Goal: Find specific page/section: Find specific page/section

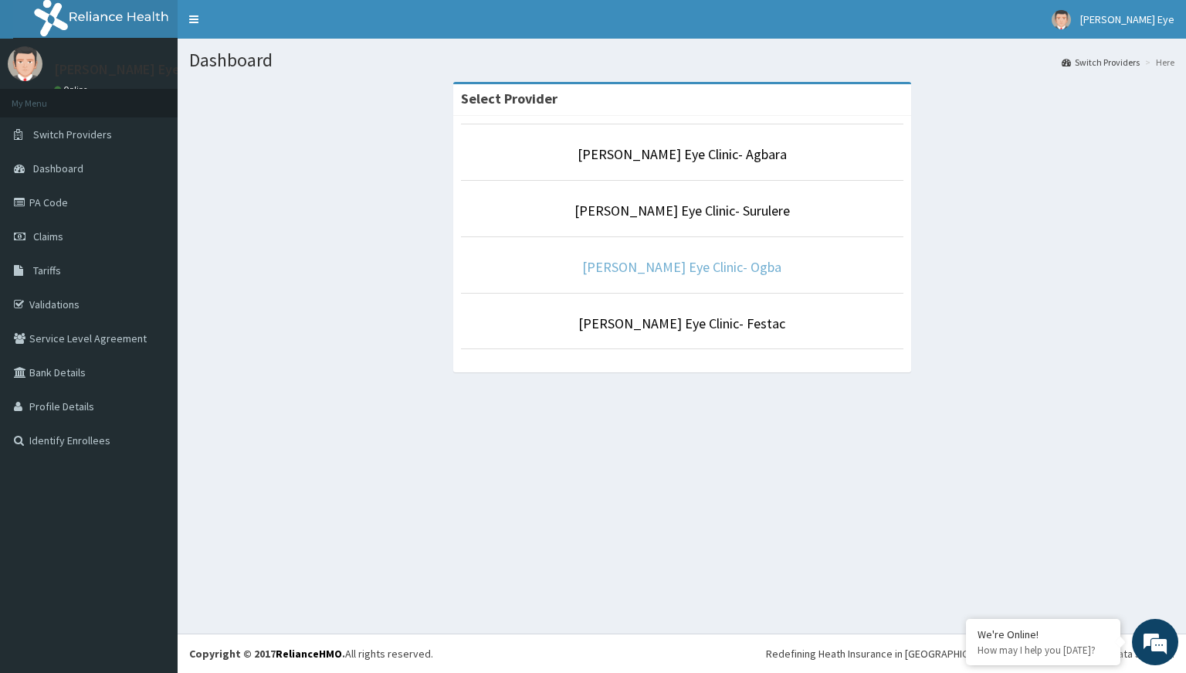
click at [665, 268] on link "[PERSON_NAME] Eye Clinic- Ogba" at bounding box center [681, 267] width 199 height 18
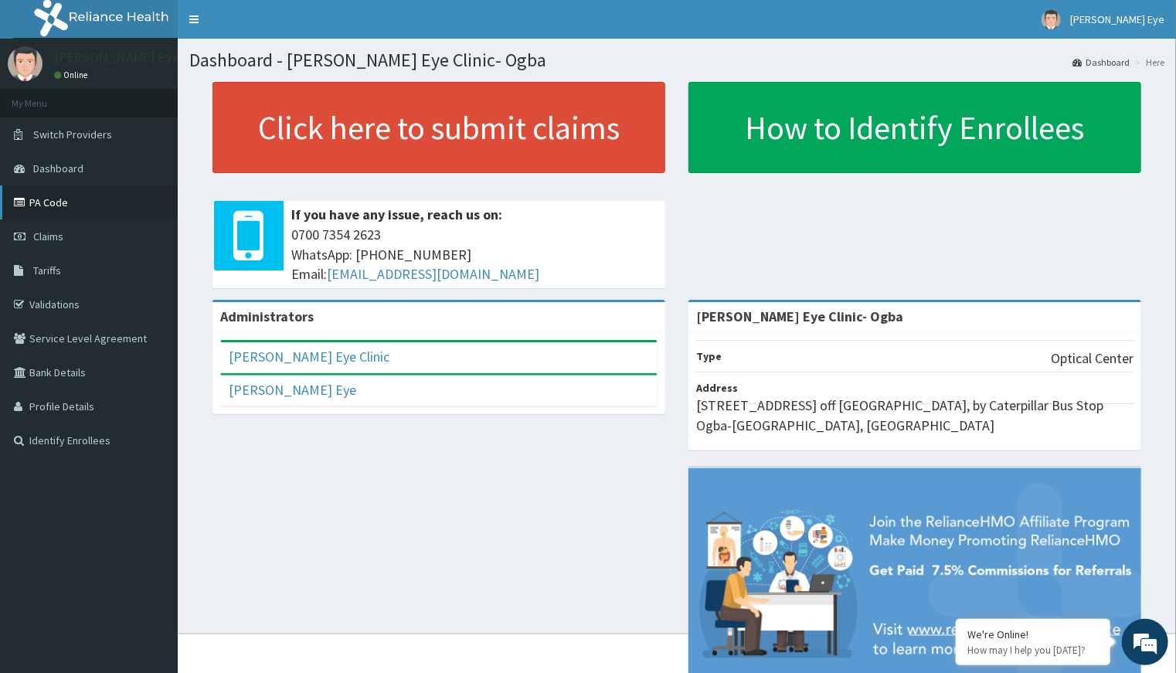
click at [49, 201] on link "PA Code" at bounding box center [89, 202] width 178 height 34
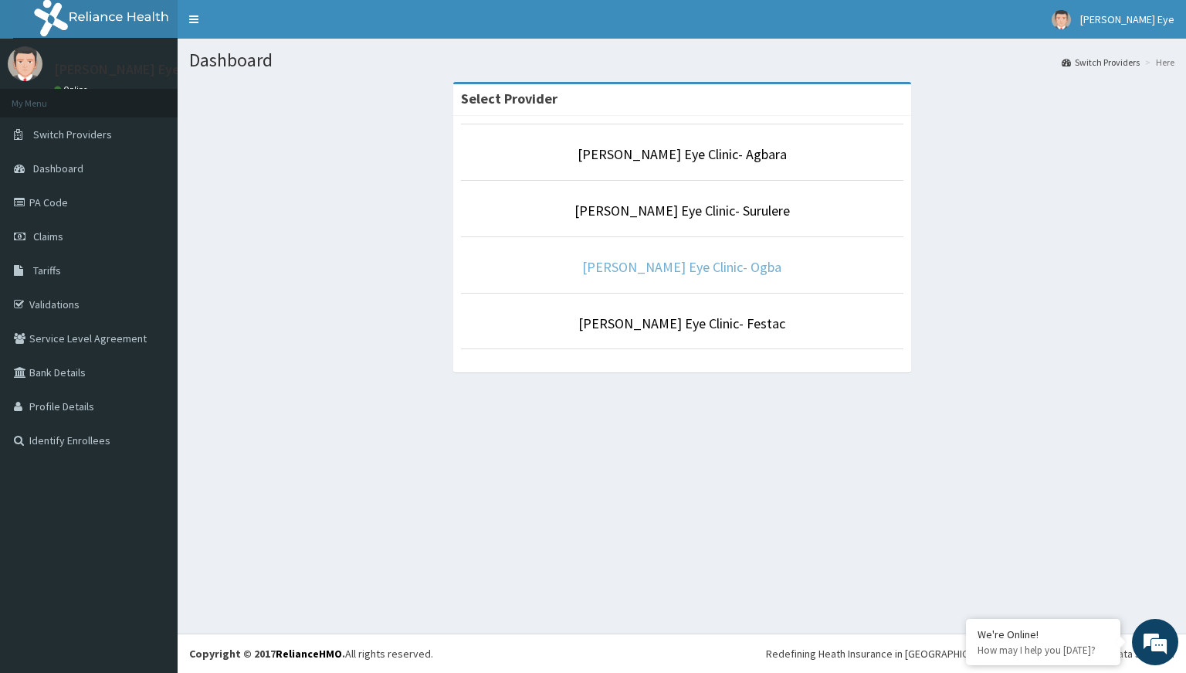
click at [666, 266] on link "[PERSON_NAME] Eye Clinic- Ogba" at bounding box center [681, 267] width 199 height 18
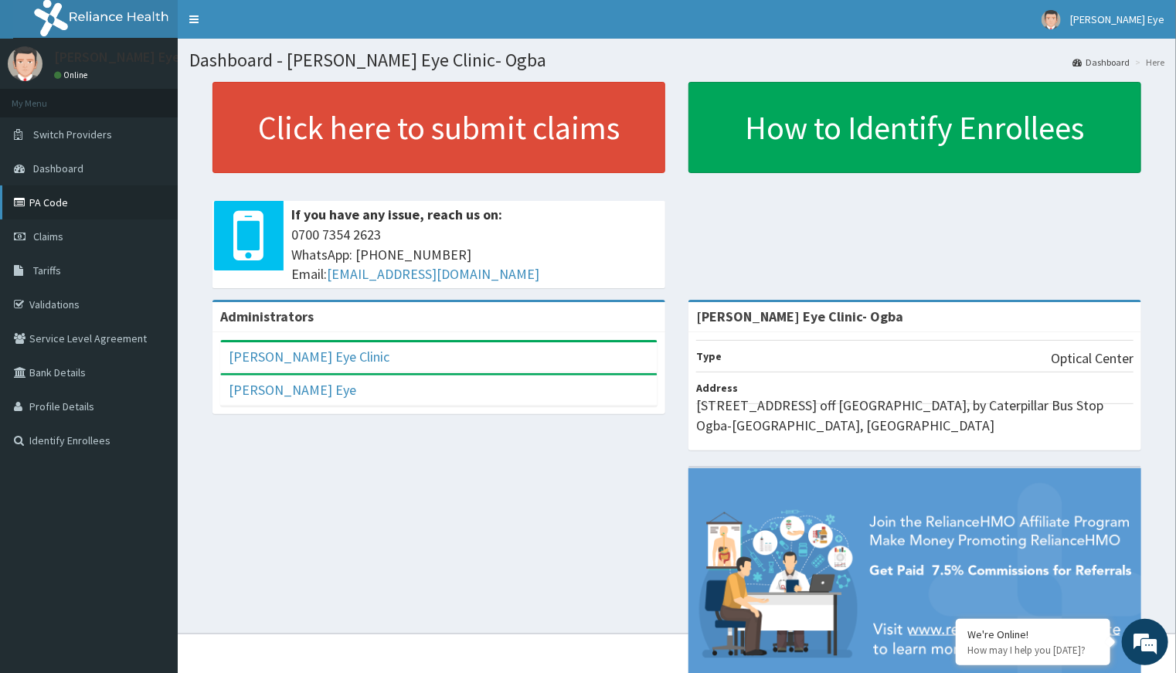
drag, startPoint x: 0, startPoint y: 0, endPoint x: 34, endPoint y: 197, distance: 199.9
click at [34, 197] on link "PA Code" at bounding box center [89, 202] width 178 height 34
